Goal: Navigation & Orientation: Find specific page/section

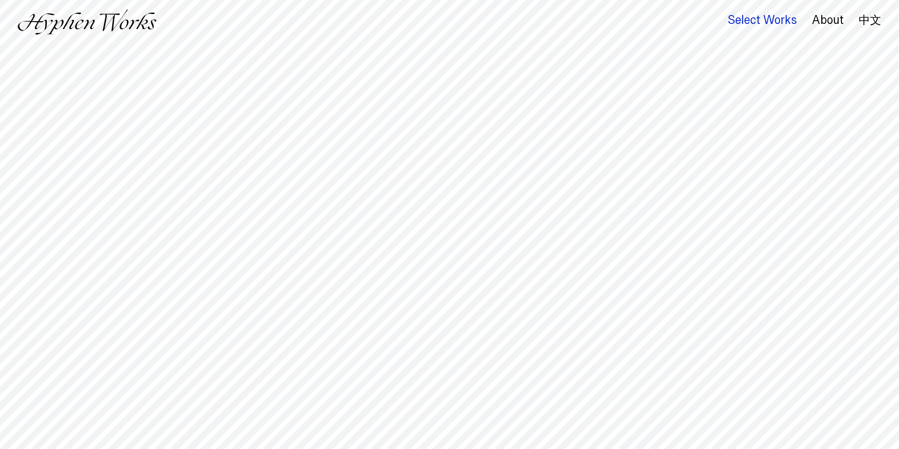
click at [786, 16] on div "Select Works" at bounding box center [762, 20] width 69 height 13
